Goal: Information Seeking & Learning: Learn about a topic

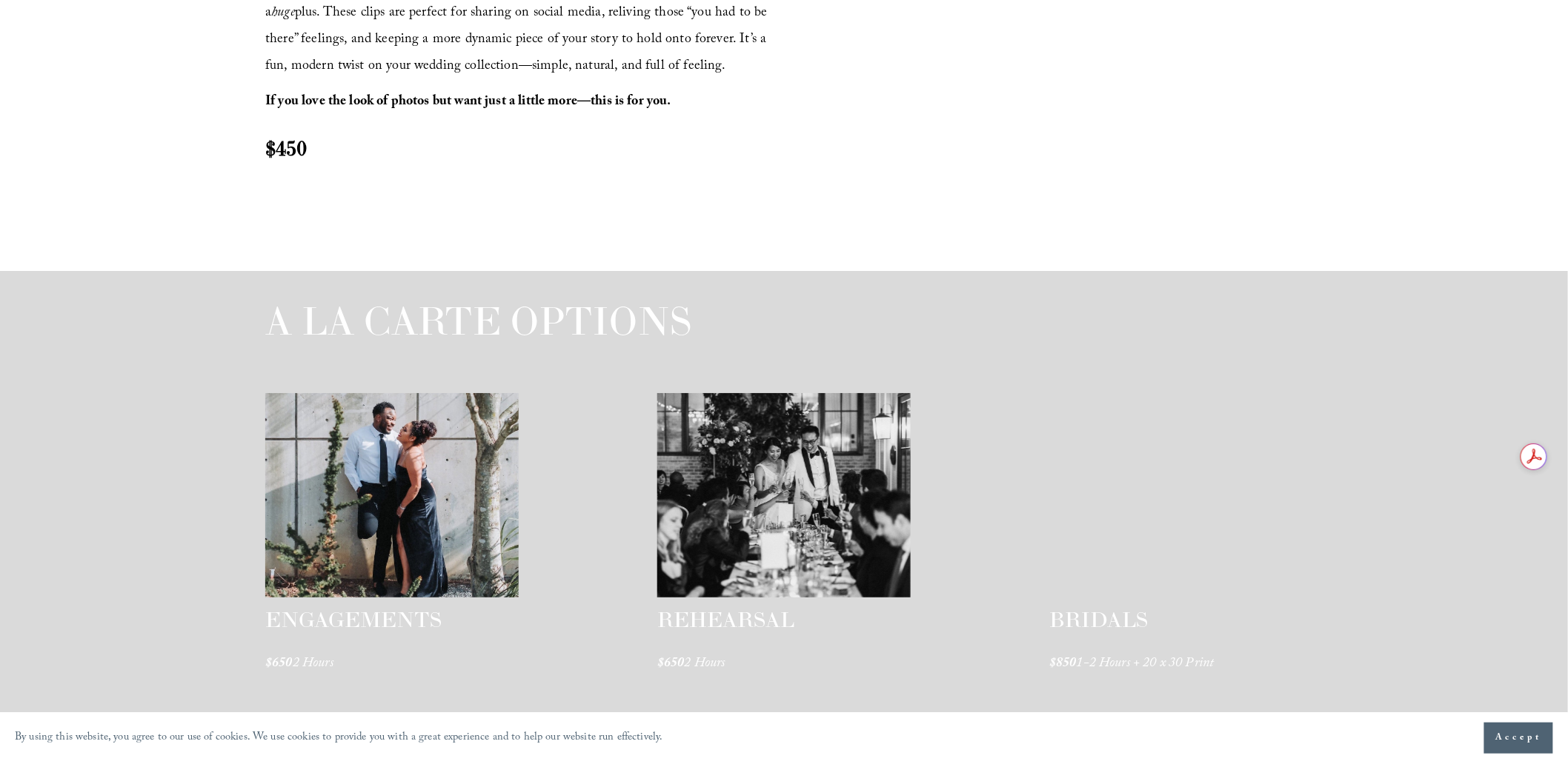
scroll to position [2497, 0]
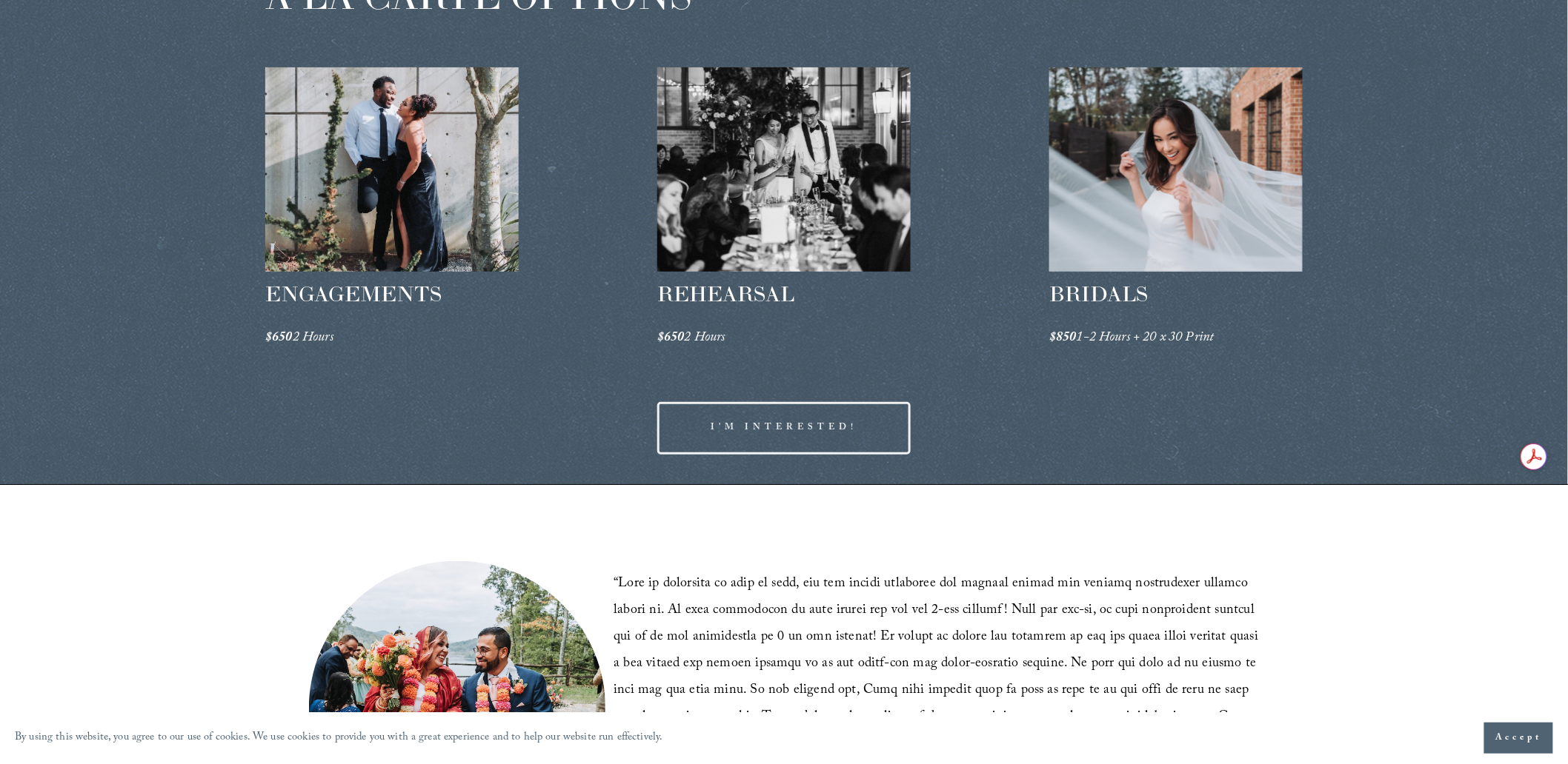
click at [1255, 205] on div at bounding box center [1175, 170] width 254 height 205
click at [433, 173] on div at bounding box center [392, 170] width 254 height 205
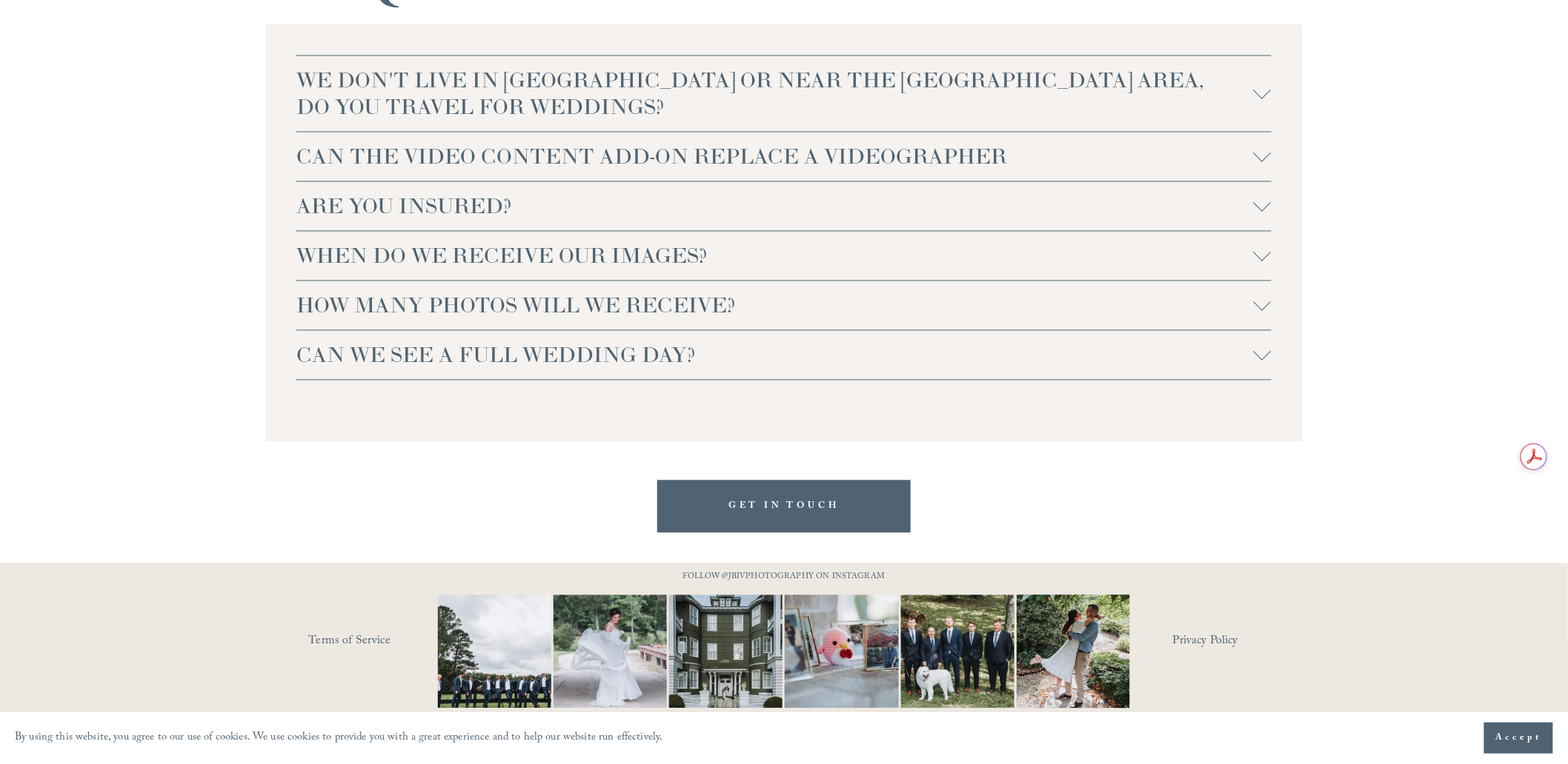
scroll to position [3498, 0]
click at [1206, 640] on link "Privacy Policy" at bounding box center [1238, 641] width 130 height 23
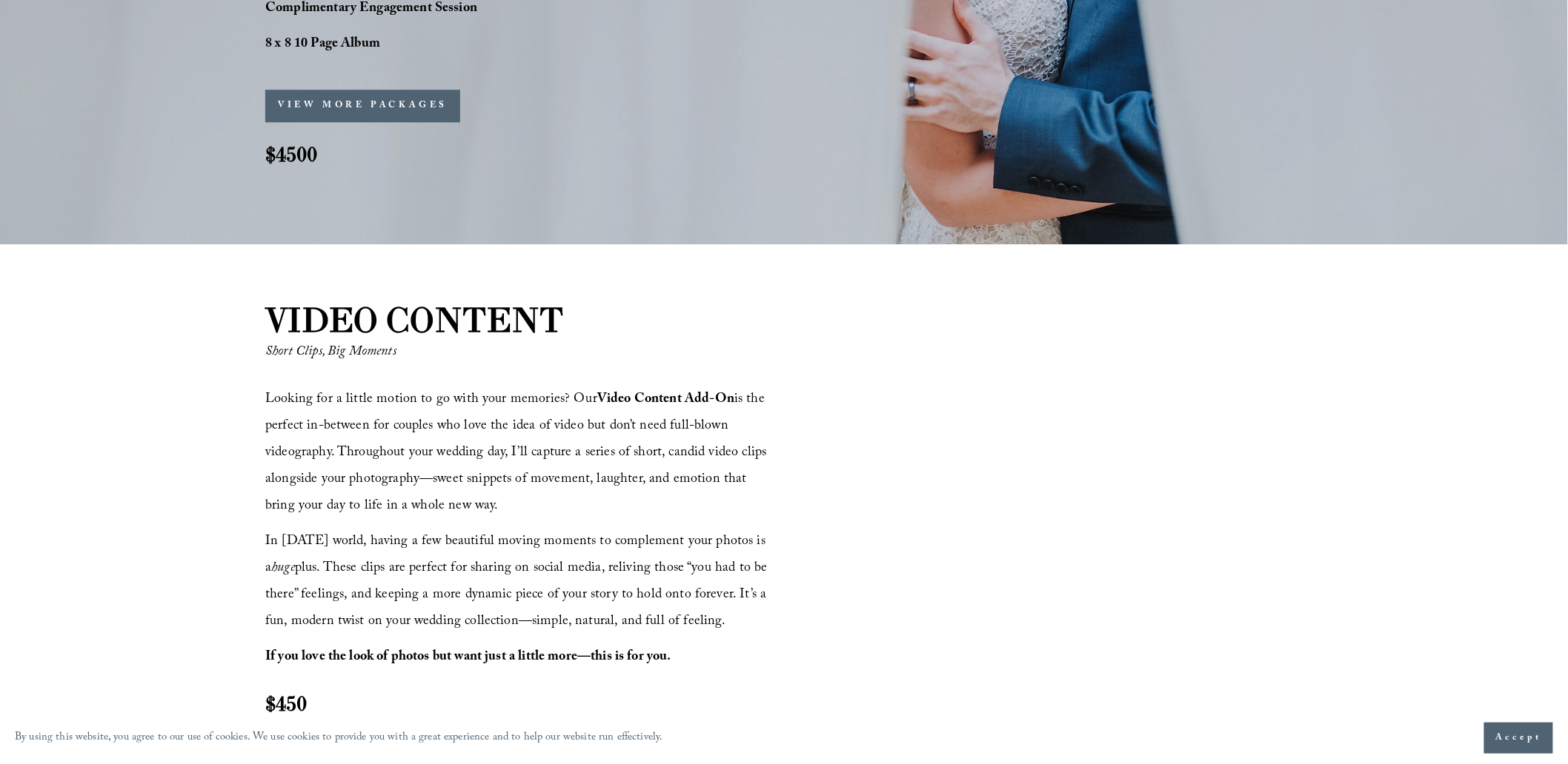
scroll to position [1642, 0]
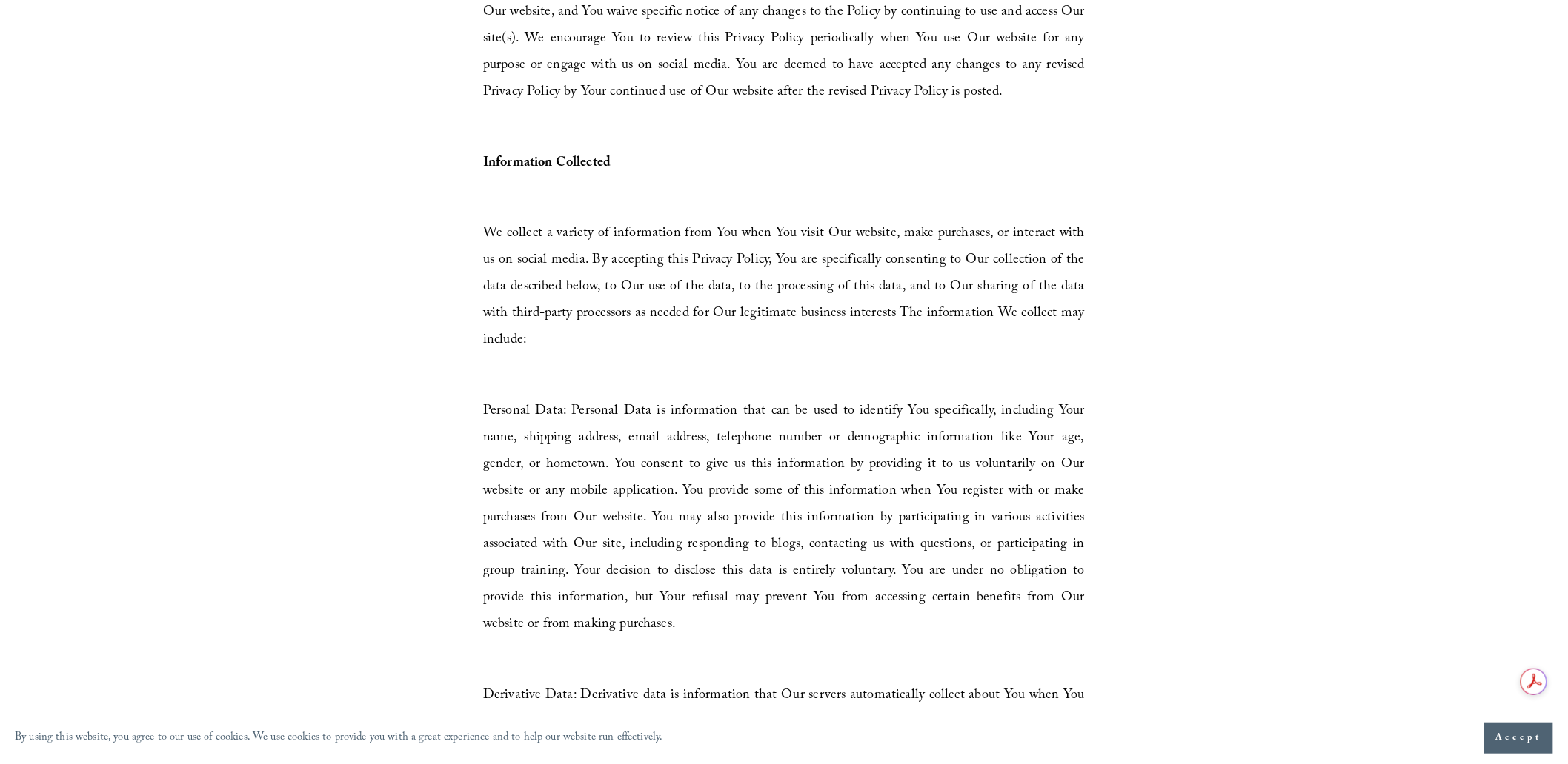
scroll to position [991, 0]
